Goal: Task Accomplishment & Management: Manage account settings

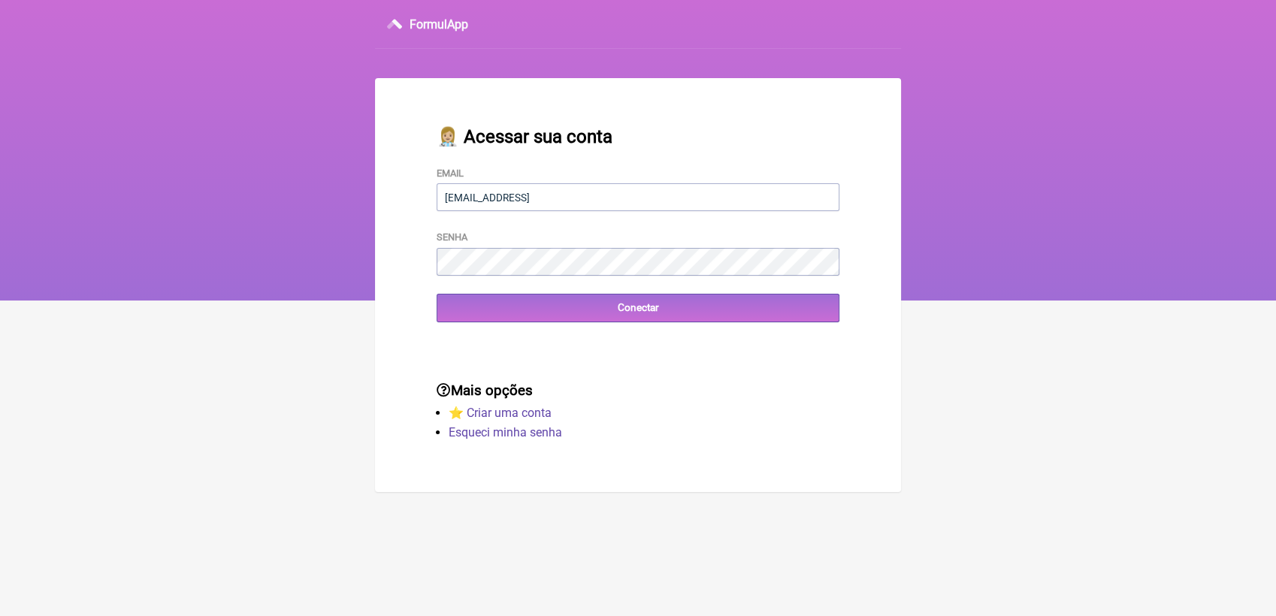
type input "terapiasveronicadias@gmail.com010822"
click at [437, 294] on input "Conectar" at bounding box center [638, 308] width 403 height 28
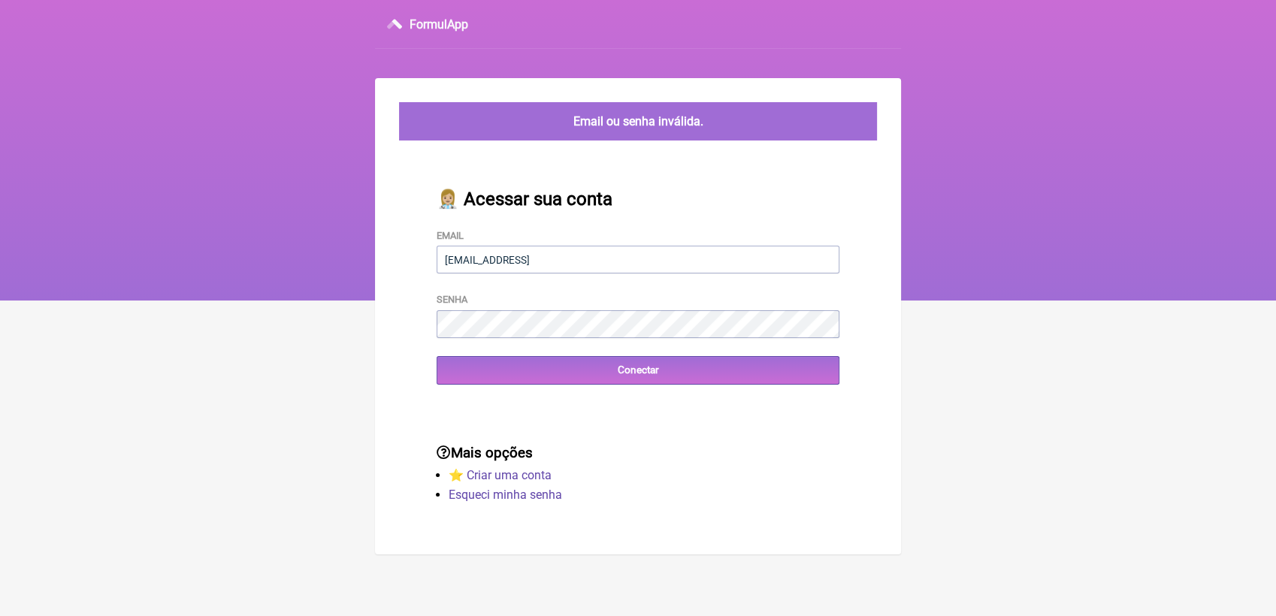
click at [682, 255] on input "[EMAIL_ADDRESS]" at bounding box center [638, 260] width 403 height 28
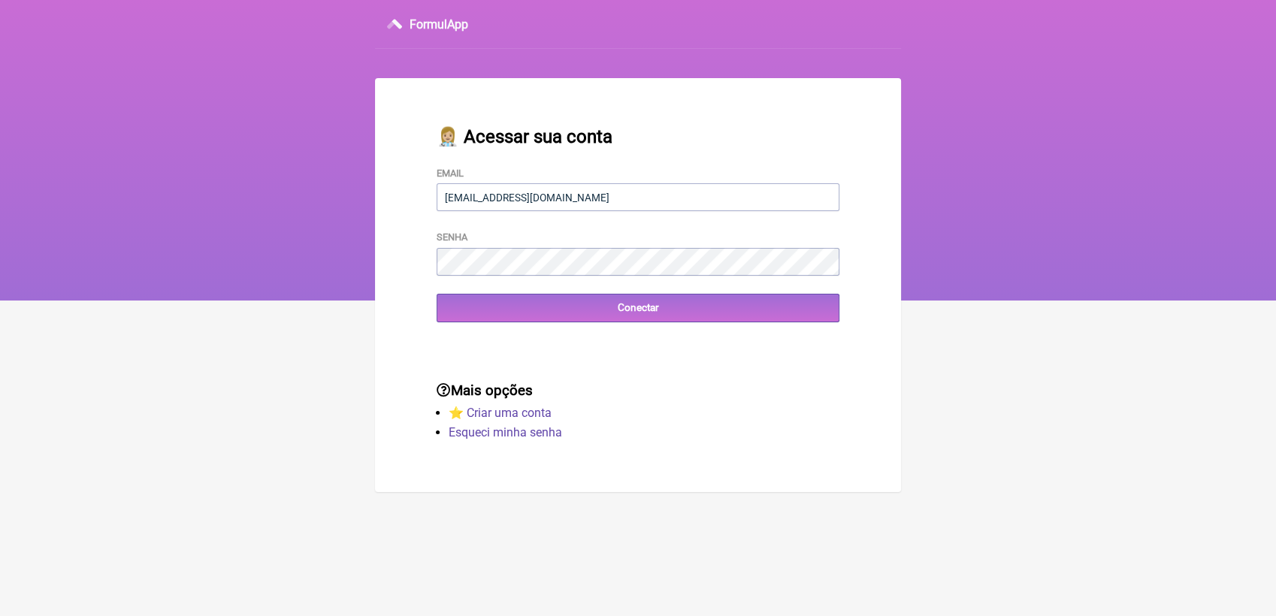
type input "[EMAIL_ADDRESS][DOMAIN_NAME]"
click at [437, 294] on input "Conectar" at bounding box center [638, 308] width 403 height 28
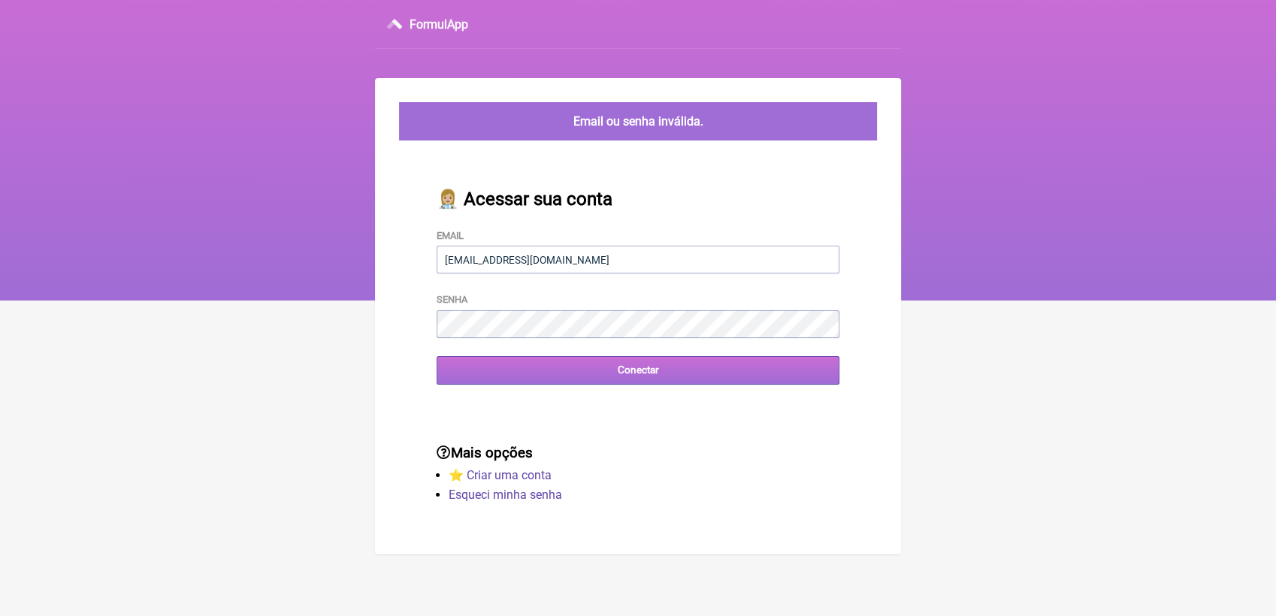
click at [651, 367] on input "Conectar" at bounding box center [638, 370] width 403 height 28
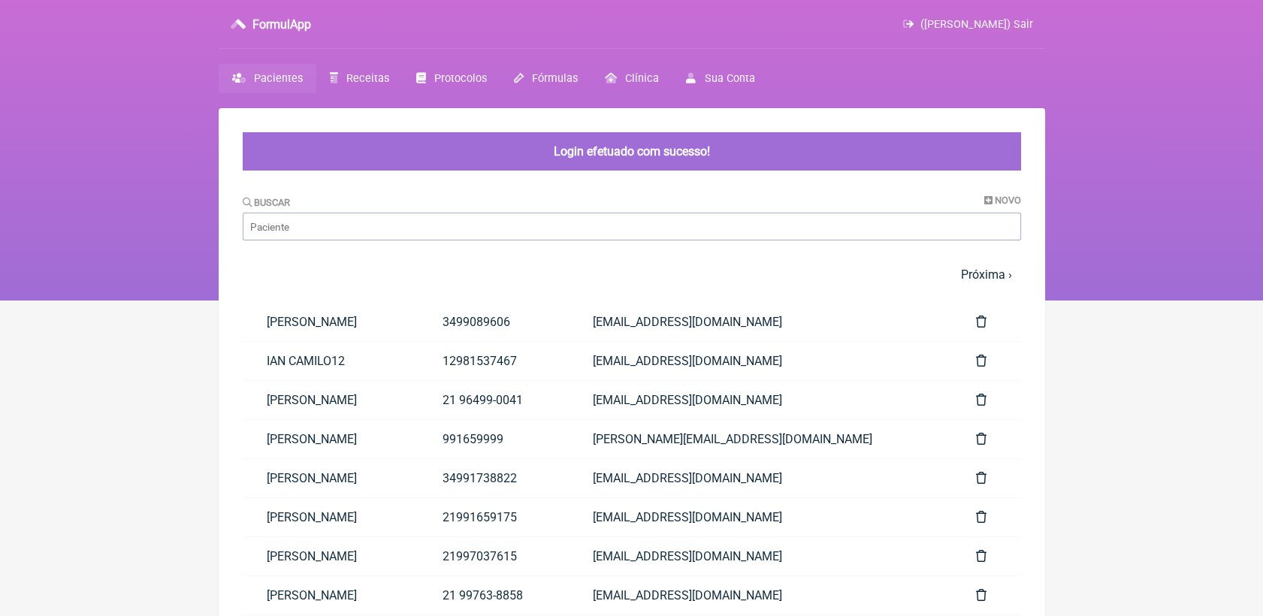
drag, startPoint x: 347, startPoint y: 77, endPoint x: 289, endPoint y: 42, distance: 68.4
click at [347, 77] on span "Receitas" at bounding box center [367, 78] width 43 height 13
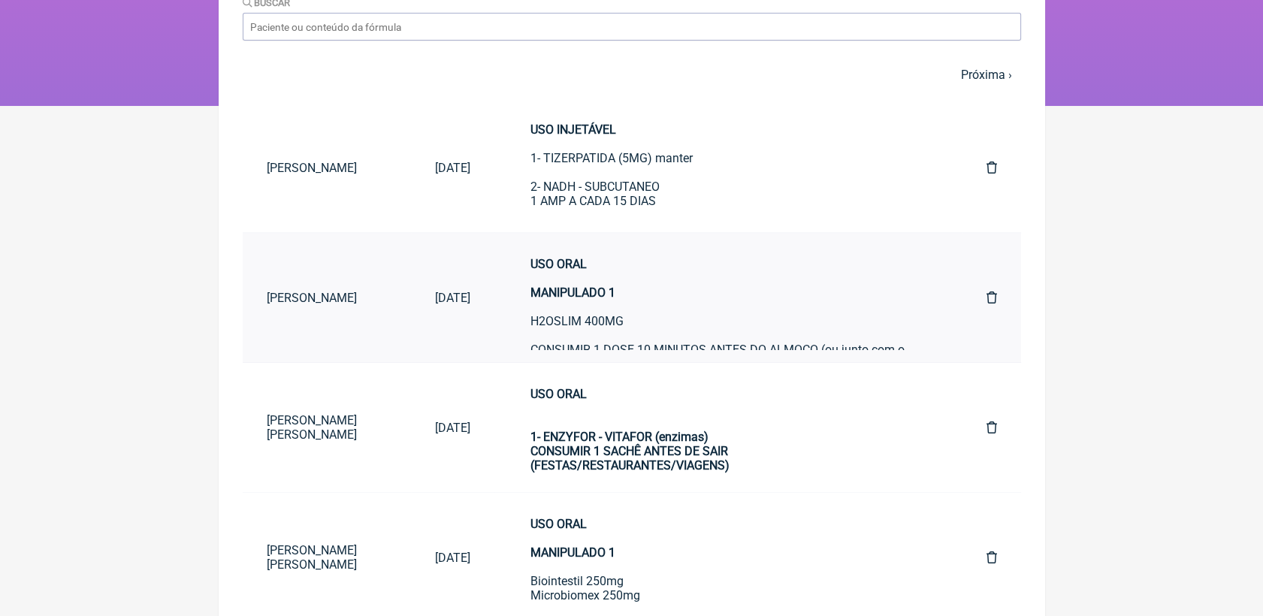
scroll to position [174, 0]
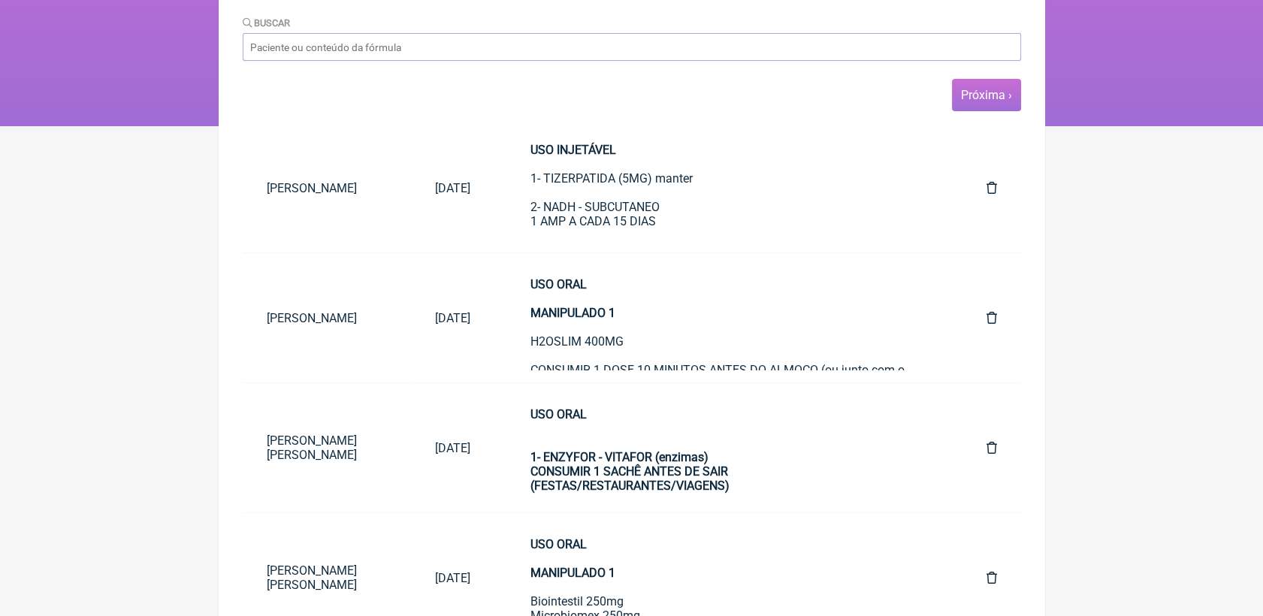
click at [969, 96] on link "Próxima ›" at bounding box center [986, 95] width 51 height 14
